Goal: Information Seeking & Learning: Learn about a topic

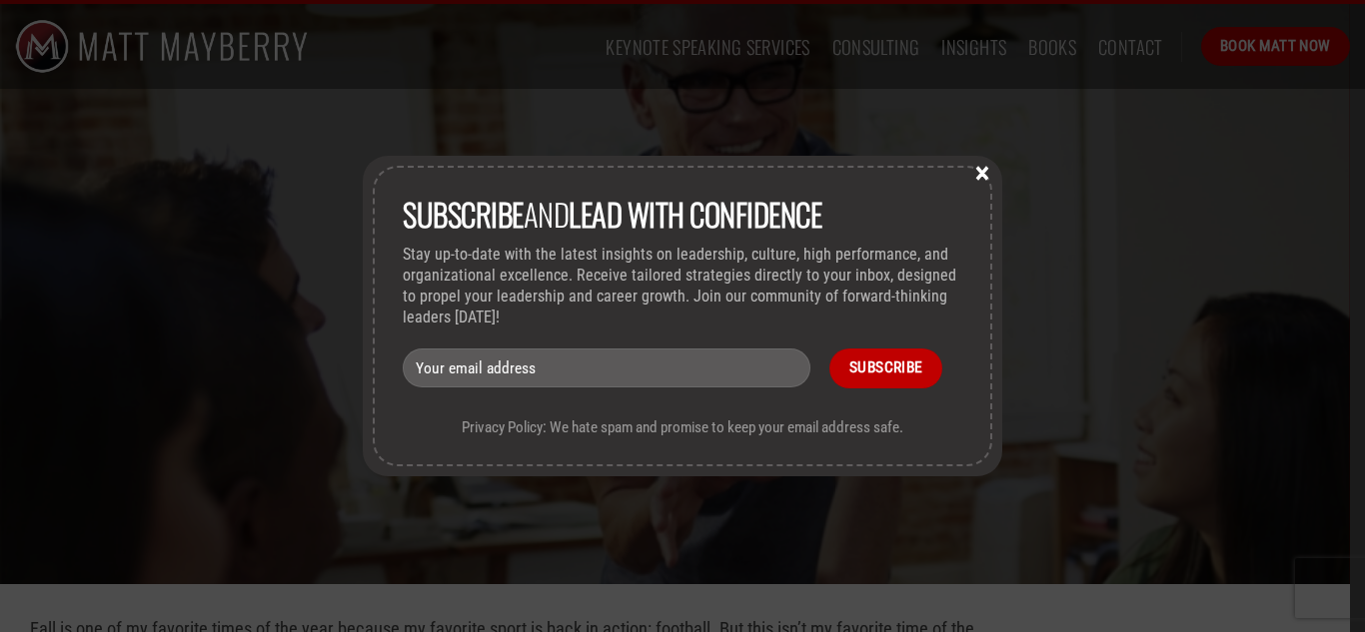
click at [984, 169] on button "×" at bounding box center [982, 172] width 30 height 18
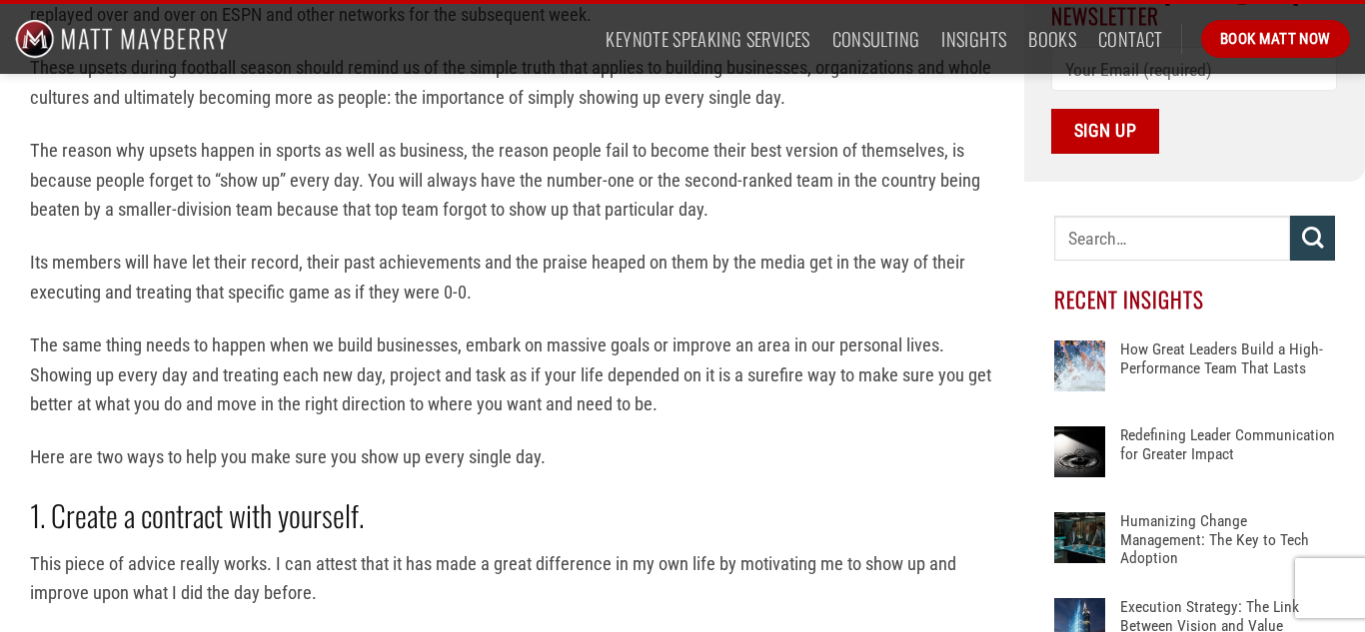
scroll to position [788, 0]
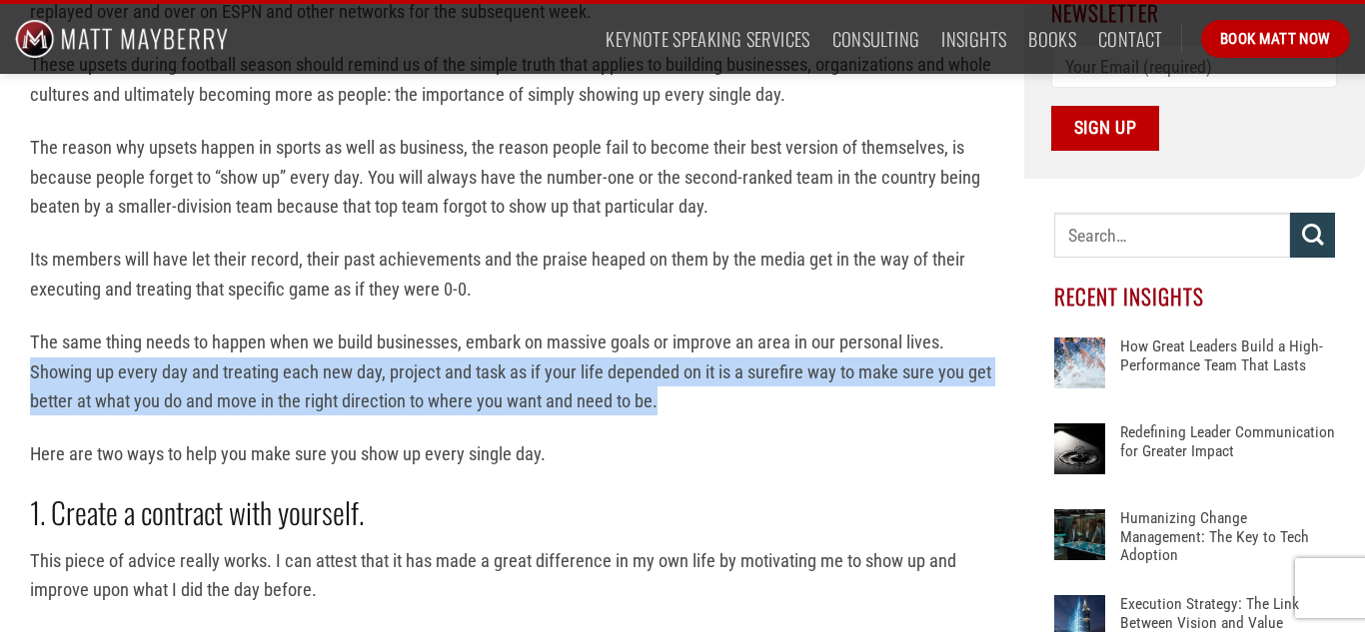
drag, startPoint x: 32, startPoint y: 372, endPoint x: 658, endPoint y: 406, distance: 627.4
click at [658, 406] on p "The same thing needs to happen when we build businesses, embark on massive goal…" at bounding box center [512, 372] width 964 height 88
copy p "Showing up every day and treating each new day, project and task as if your lif…"
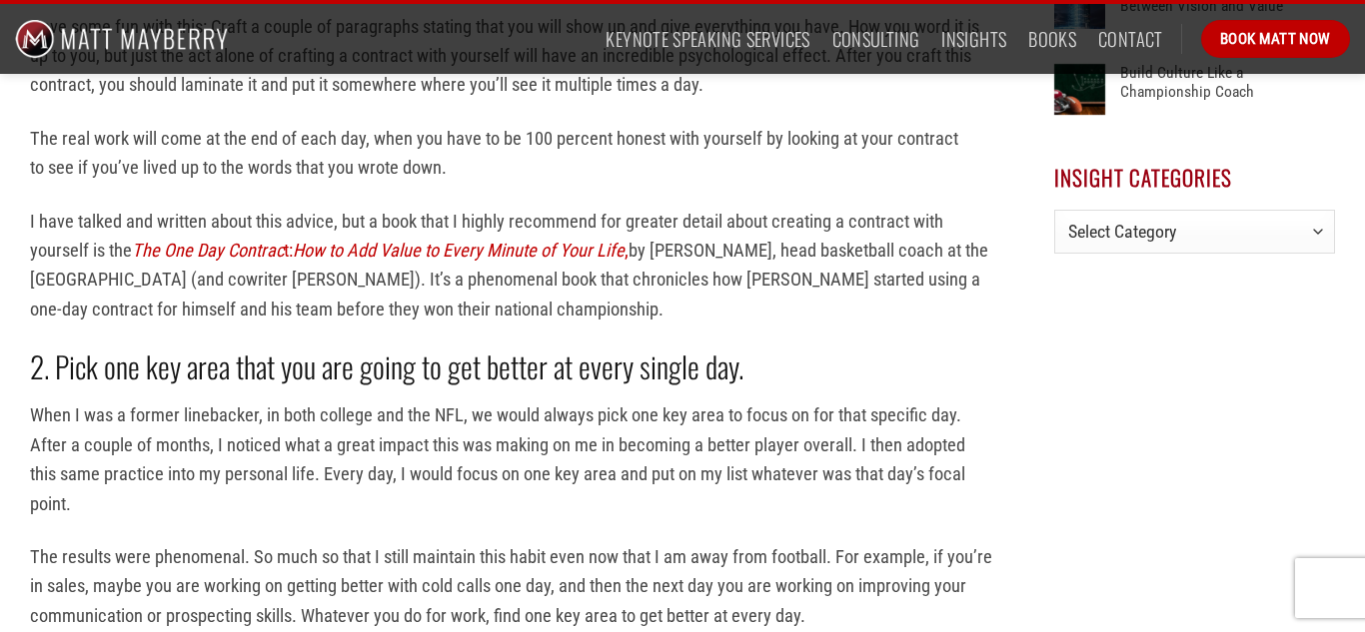
scroll to position [1410, 0]
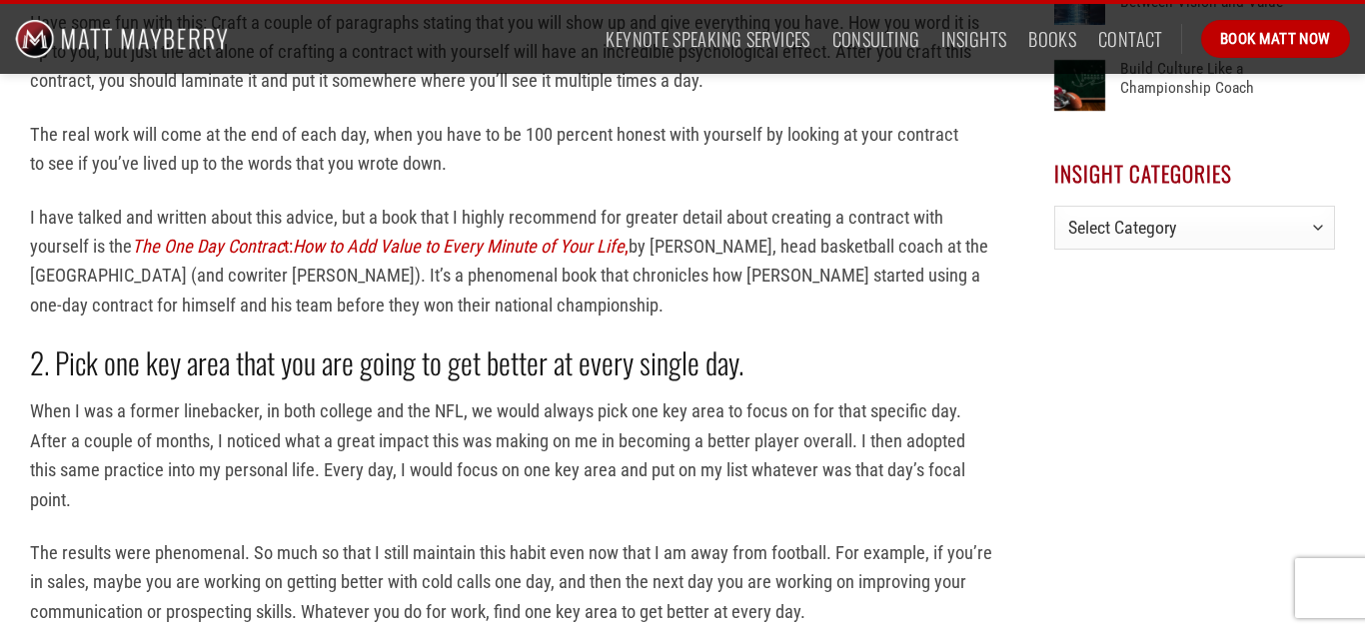
click at [680, 295] on p "I have talked and written about this advice, but a book that I highly recommend…" at bounding box center [512, 262] width 964 height 118
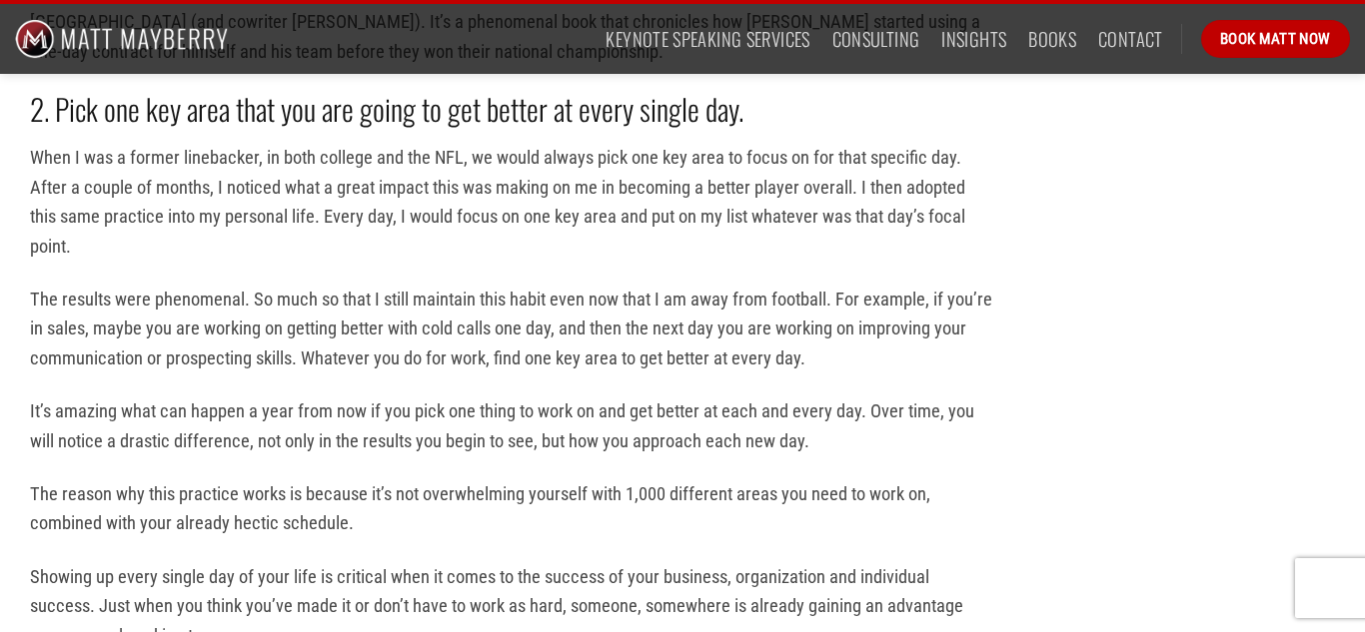
scroll to position [1677, 0]
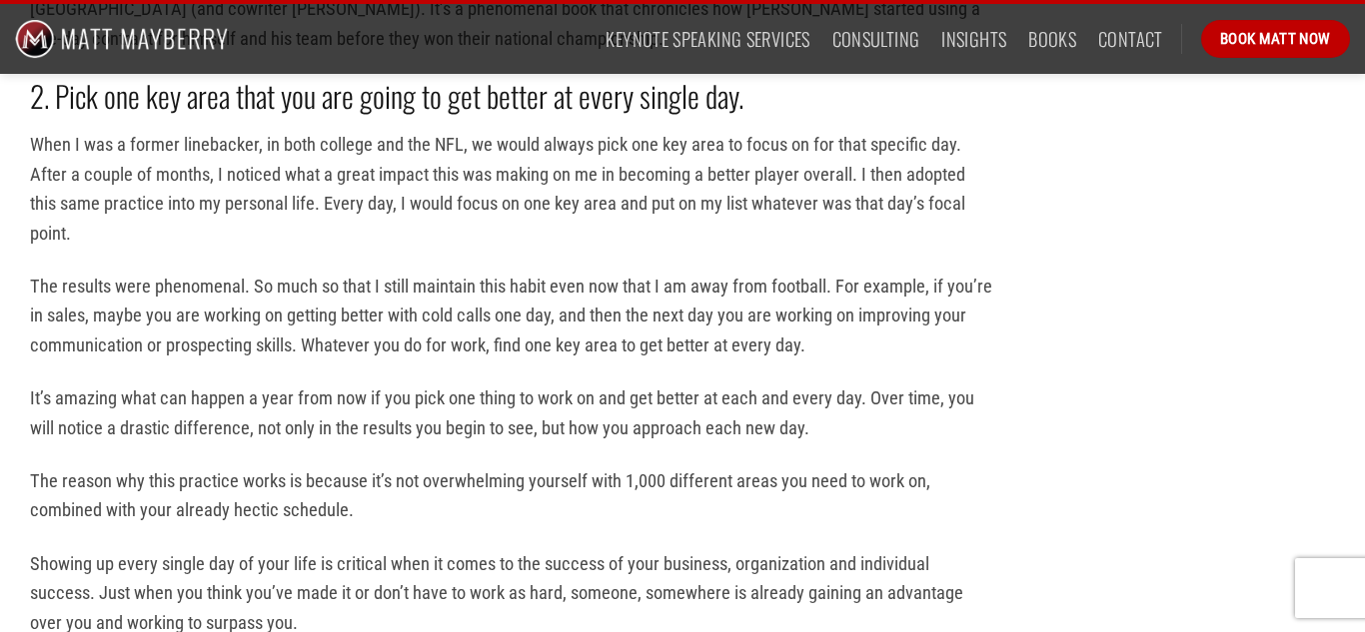
click at [672, 287] on p "The results were phenomenal. So much so that I still maintain this habit even n…" at bounding box center [512, 316] width 964 height 88
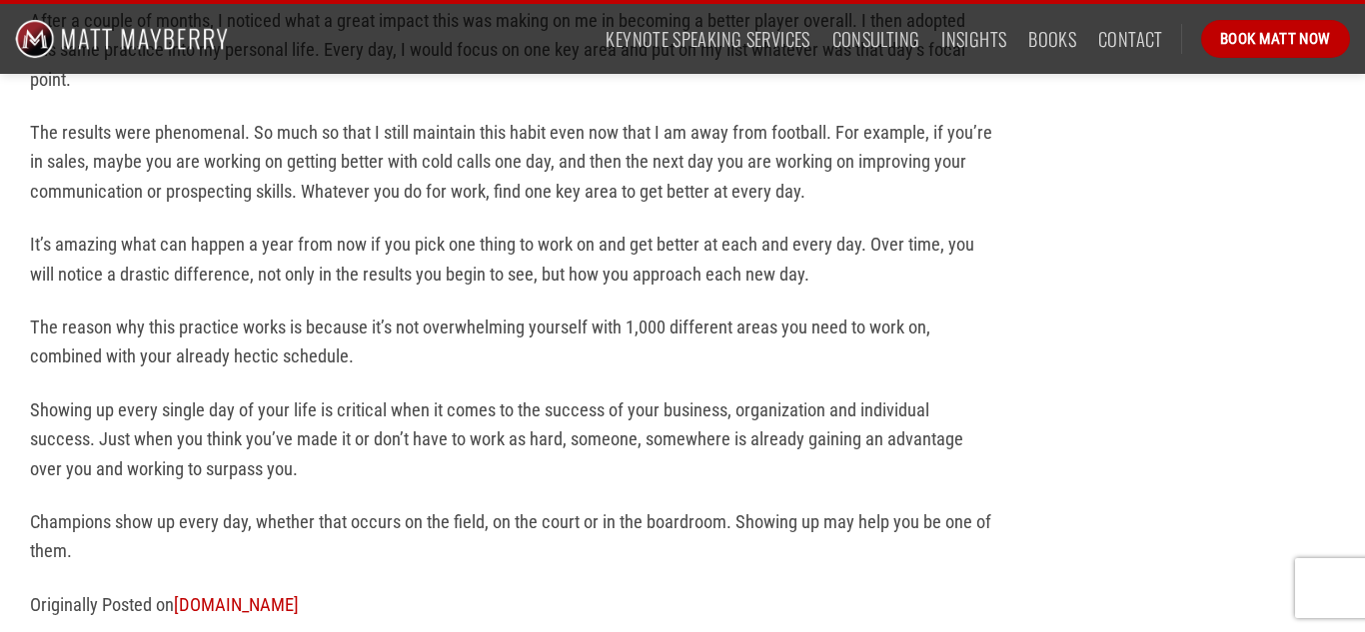
scroll to position [1830, 0]
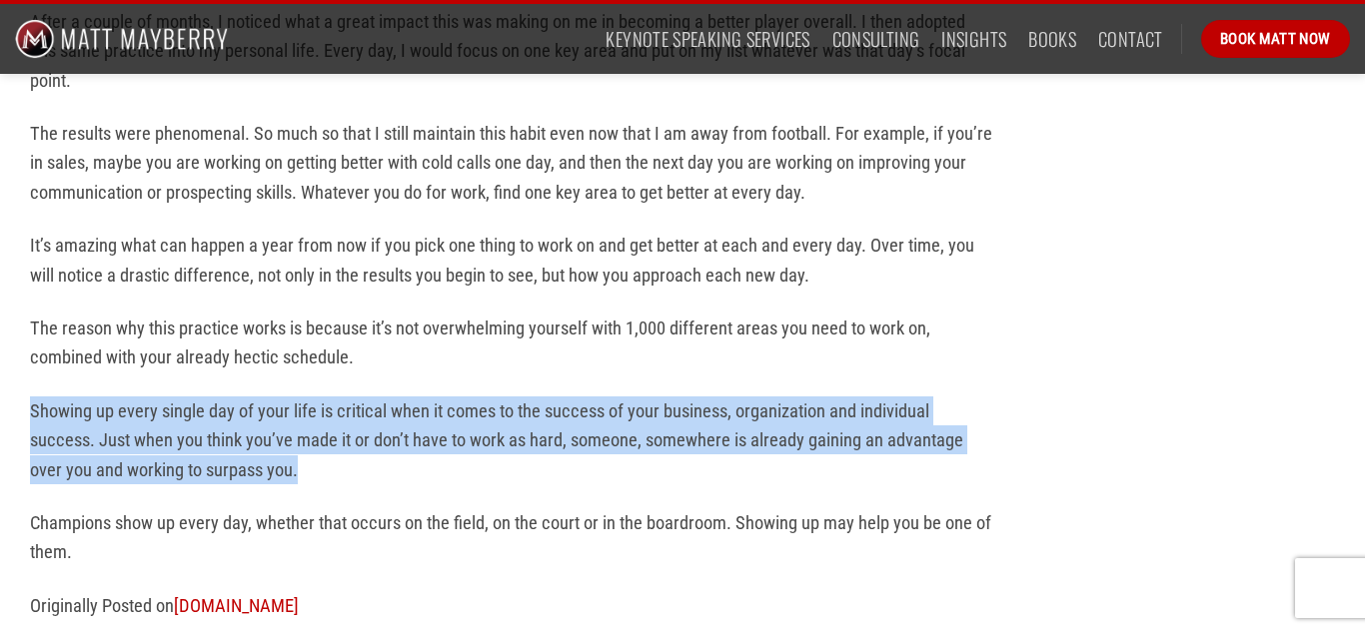
drag, startPoint x: 30, startPoint y: 408, endPoint x: 306, endPoint y: 464, distance: 281.4
click at [306, 464] on p "Showing up every single day of your life is critical when it comes to the succe…" at bounding box center [512, 441] width 964 height 88
copy p "Showing up every single day of your life is critical when it comes to the succe…"
